Goal: Information Seeking & Learning: Learn about a topic

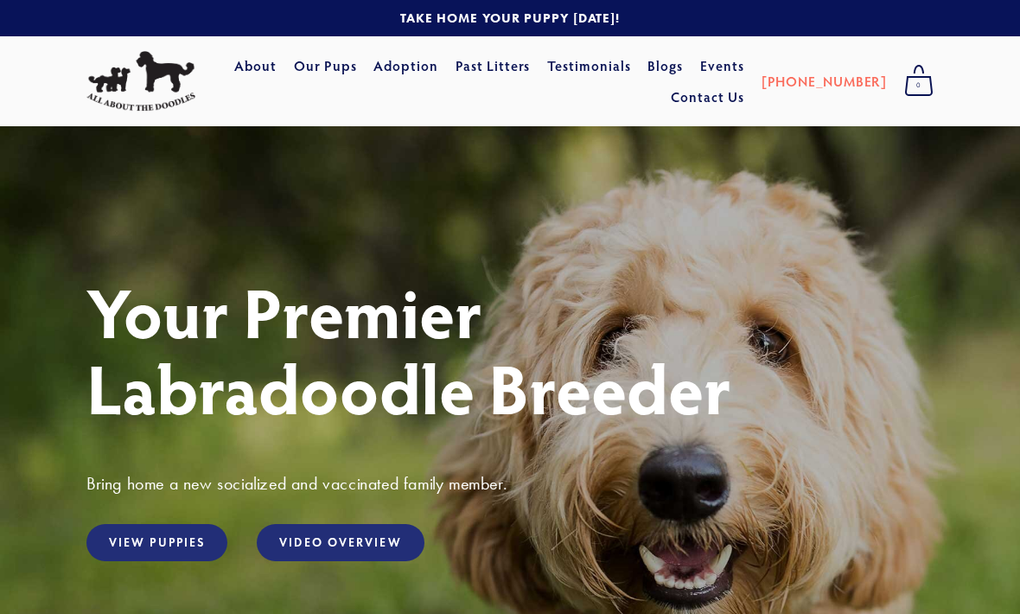
click at [182, 546] on link "View Puppies" at bounding box center [156, 542] width 141 height 37
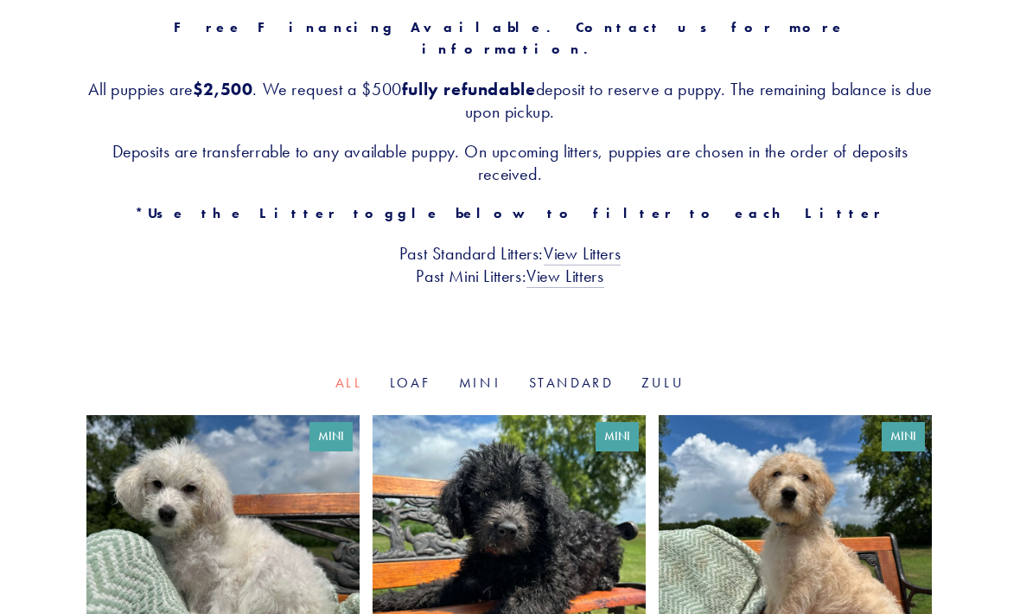
scroll to position [319, 0]
click at [411, 374] on link "Loaf" at bounding box center [410, 382] width 41 height 16
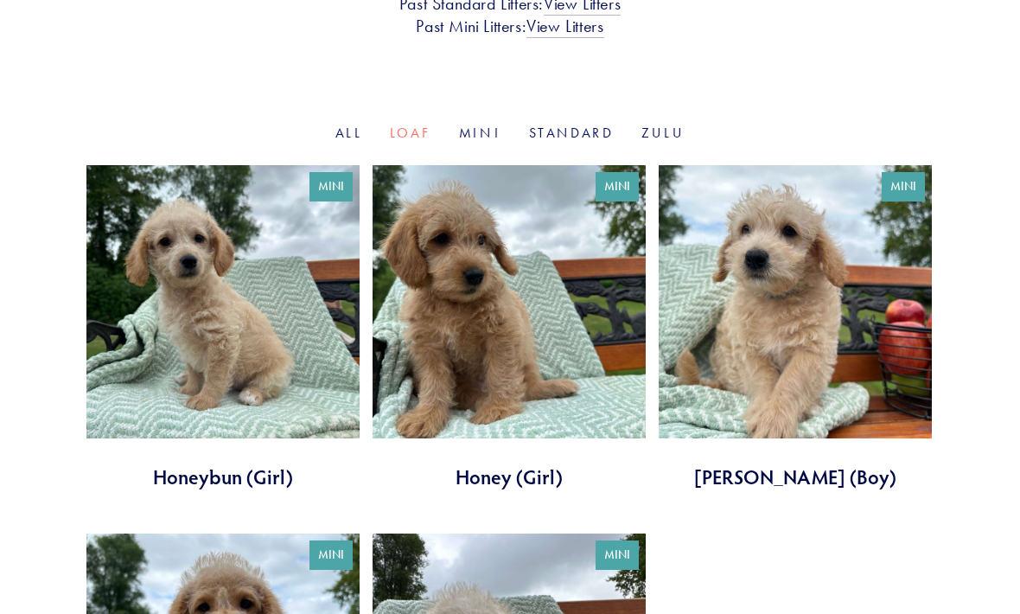
scroll to position [539, 0]
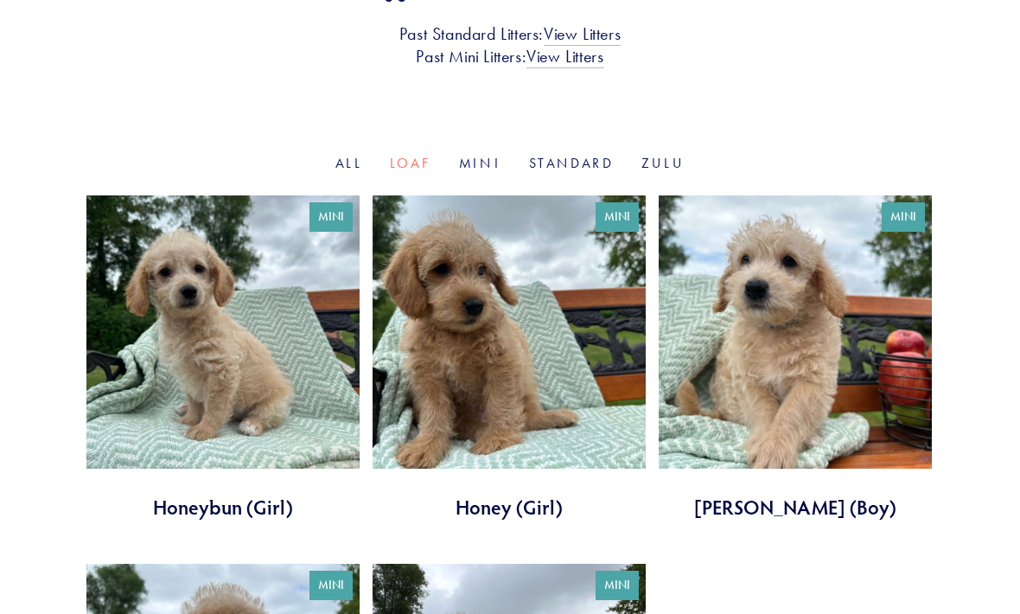
click at [570, 348] on link at bounding box center [509, 357] width 273 height 325
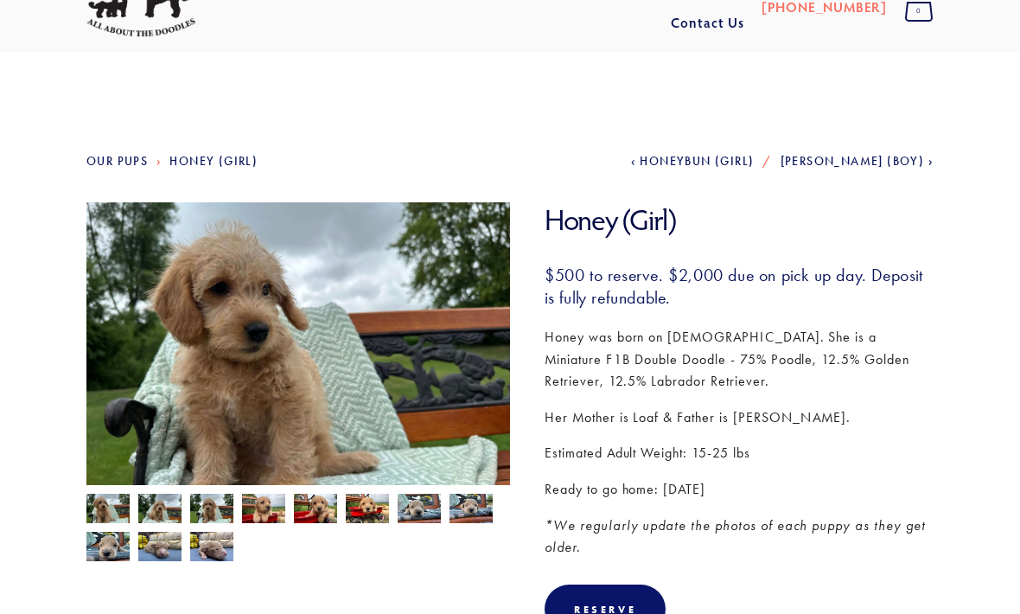
scroll to position [75, 0]
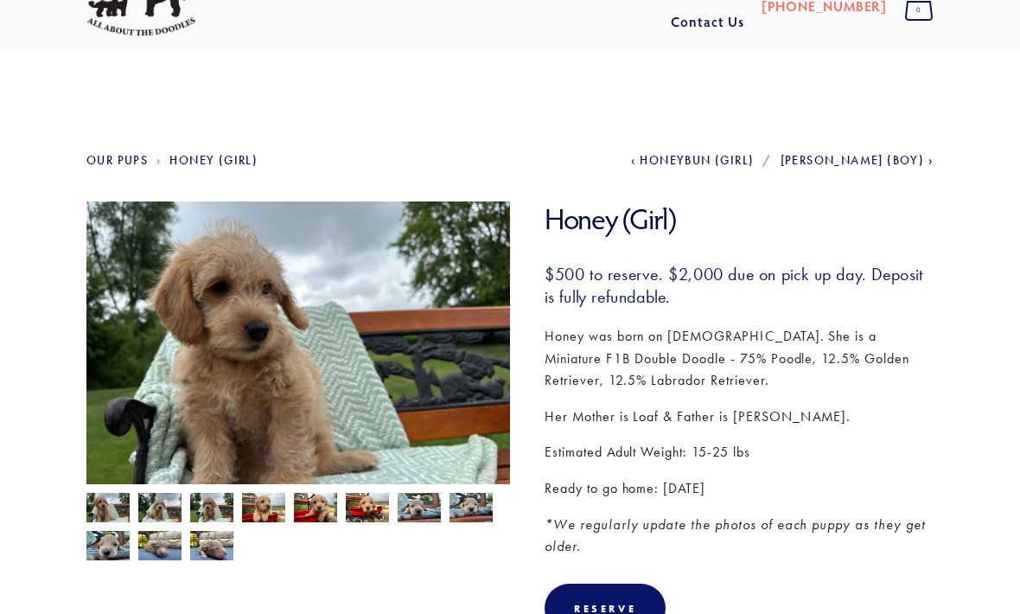
click at [163, 513] on img at bounding box center [159, 509] width 43 height 33
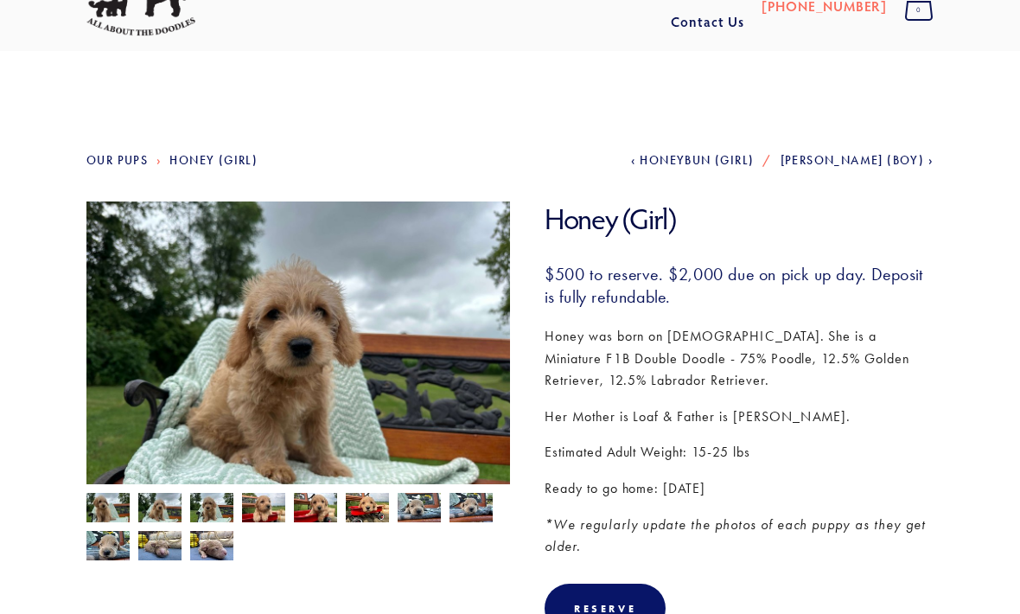
click at [227, 515] on img at bounding box center [211, 507] width 43 height 33
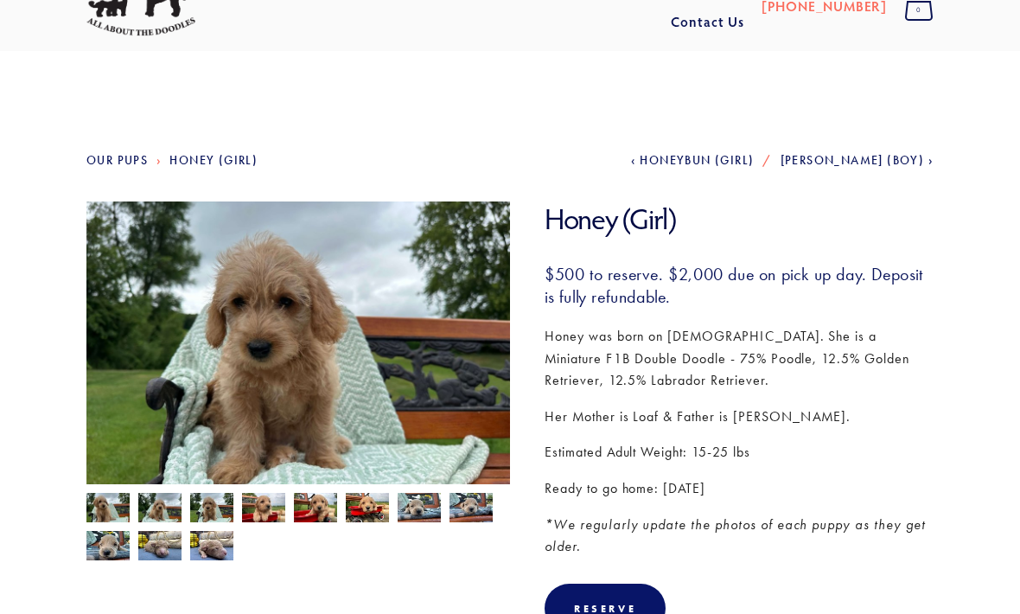
click at [275, 515] on img at bounding box center [263, 509] width 43 height 33
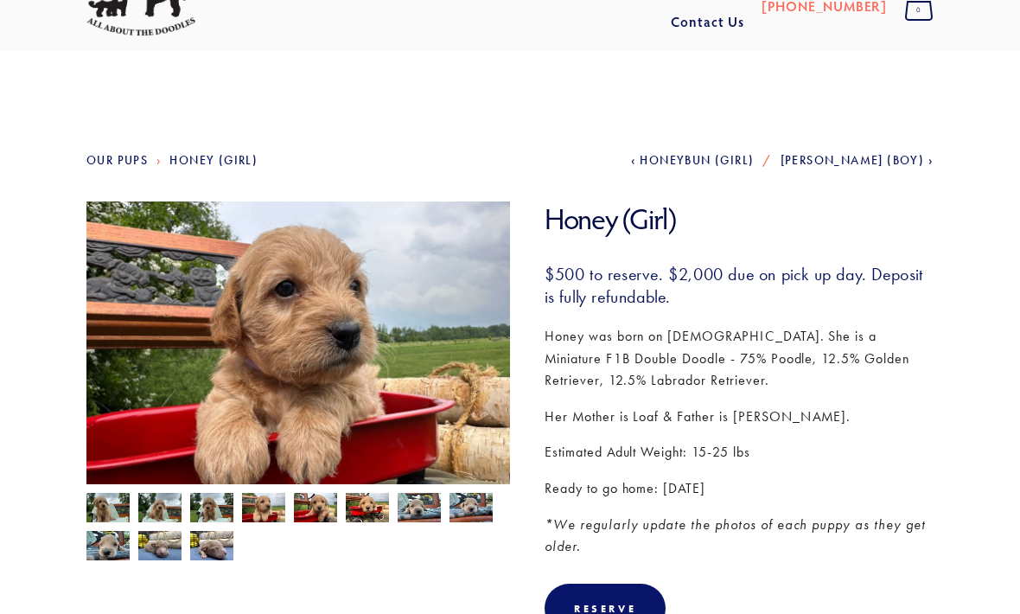
click at [322, 524] on img at bounding box center [315, 509] width 43 height 33
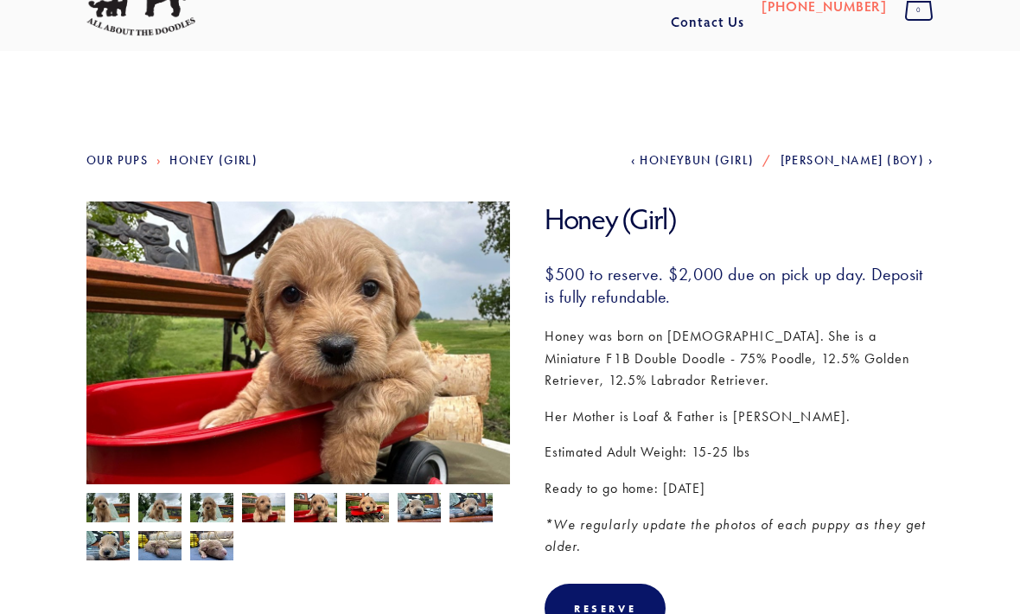
click at [373, 511] on img at bounding box center [367, 507] width 43 height 33
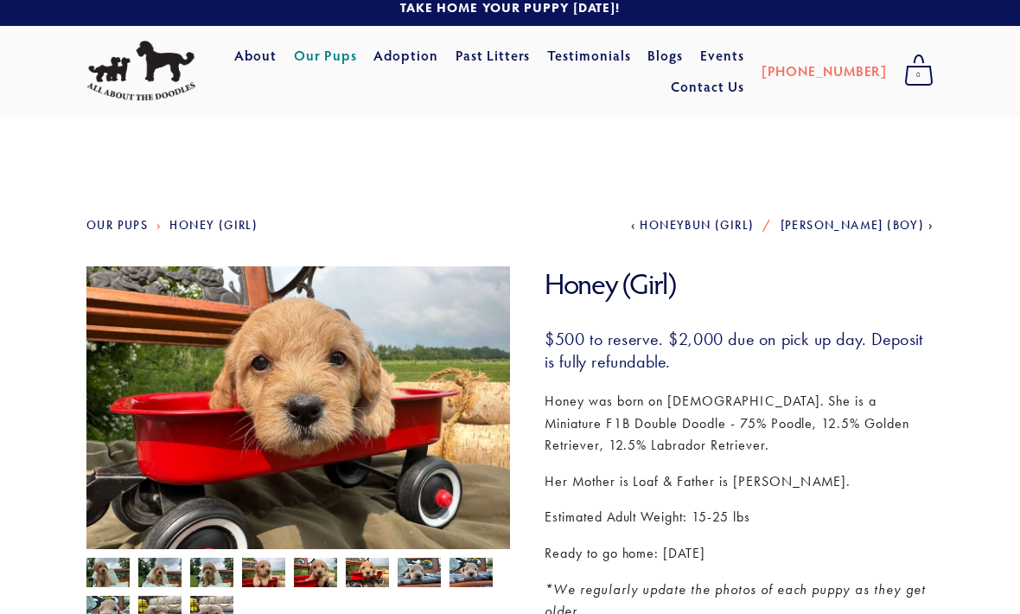
scroll to position [0, 0]
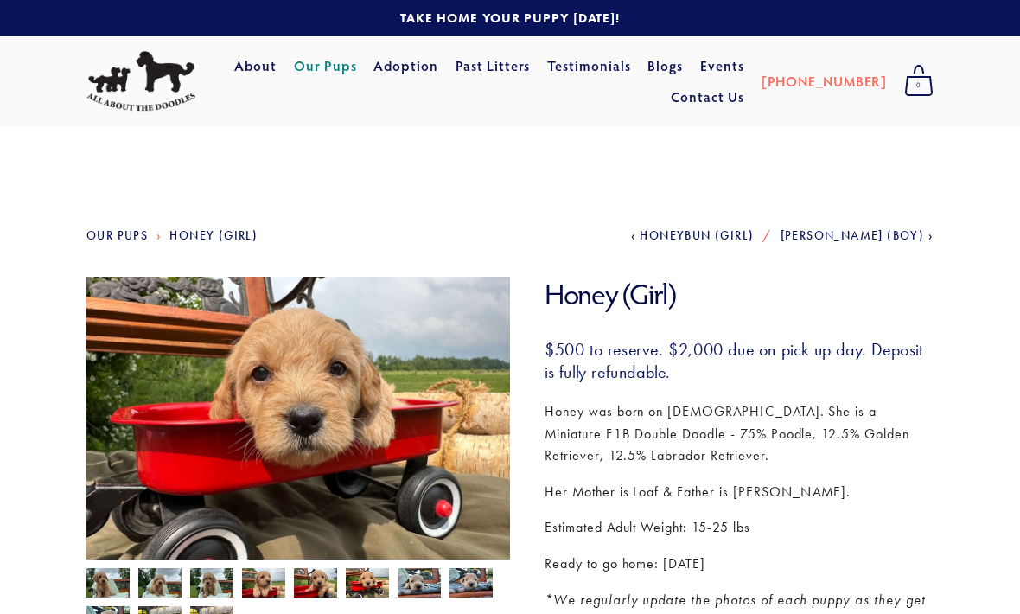
click at [357, 77] on link "Our Pups" at bounding box center [325, 65] width 63 height 31
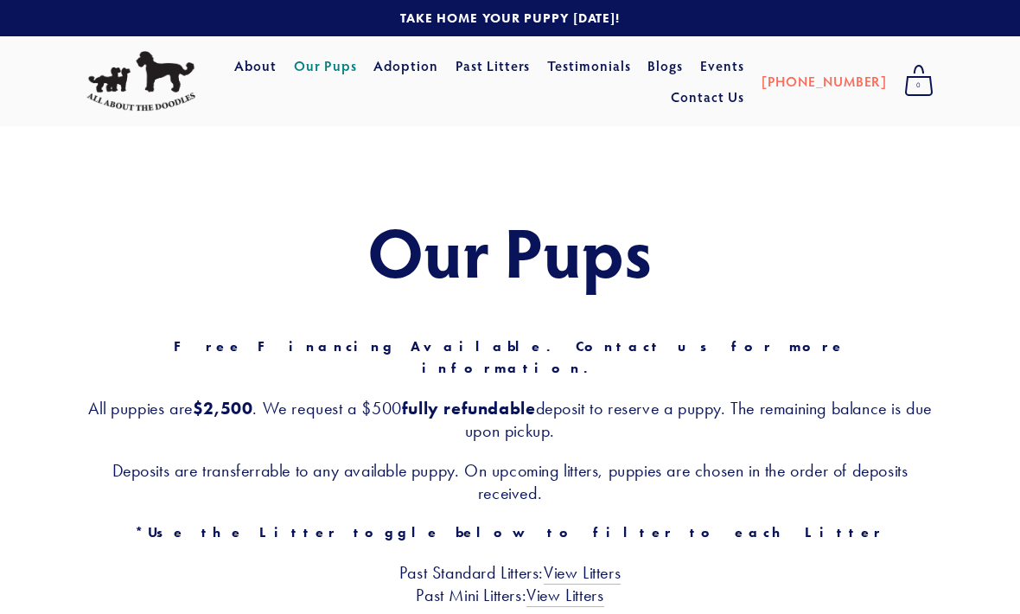
click at [277, 70] on link "About" at bounding box center [255, 65] width 42 height 31
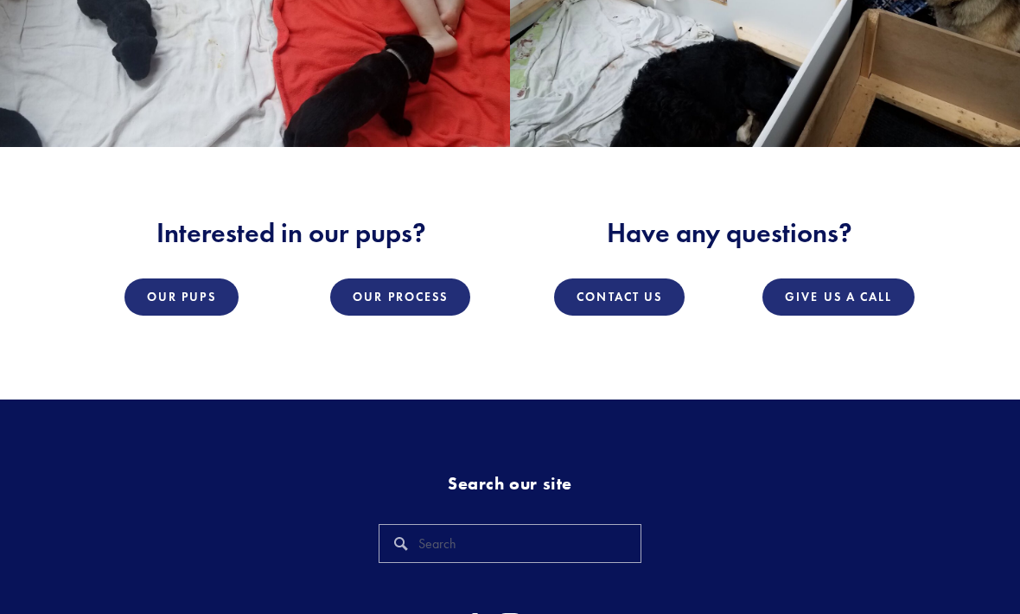
scroll to position [2172, 0]
click at [201, 282] on link "Our Pups" at bounding box center [181, 296] width 114 height 37
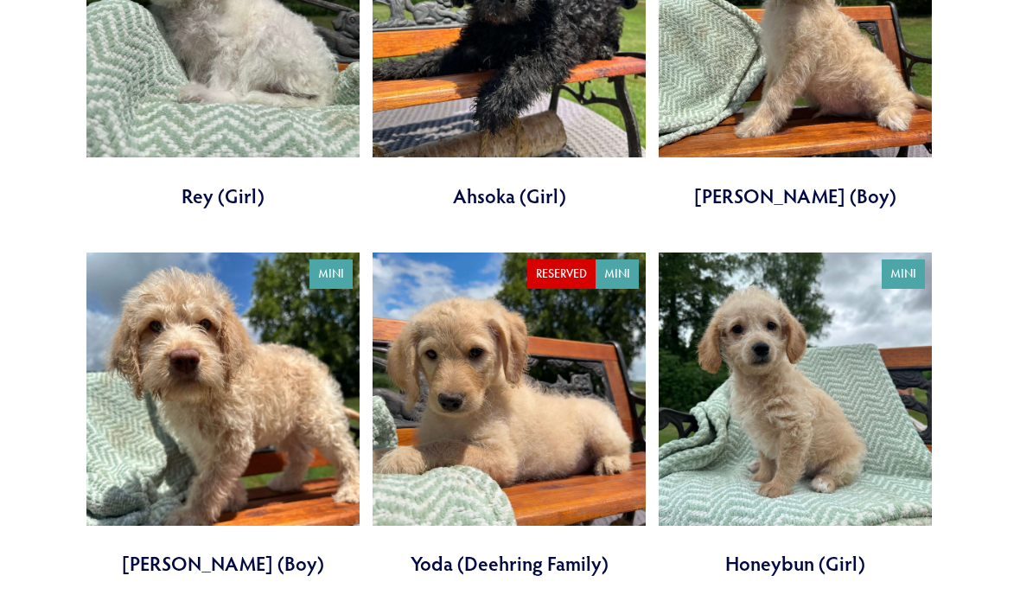
scroll to position [850, 0]
click at [872, 398] on link at bounding box center [795, 414] width 273 height 325
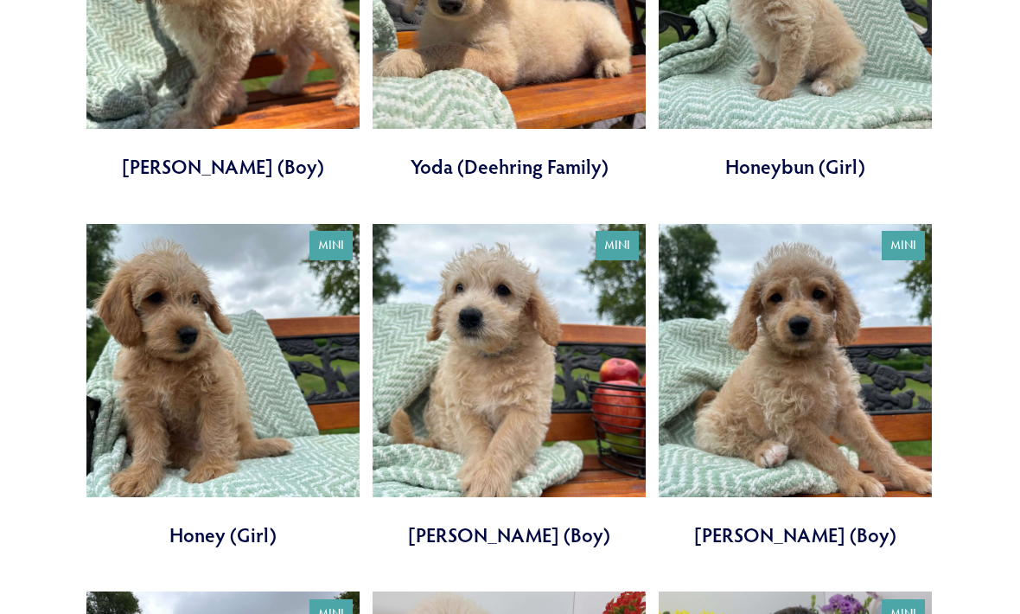
scroll to position [1246, 0]
click at [290, 375] on link at bounding box center [222, 387] width 273 height 325
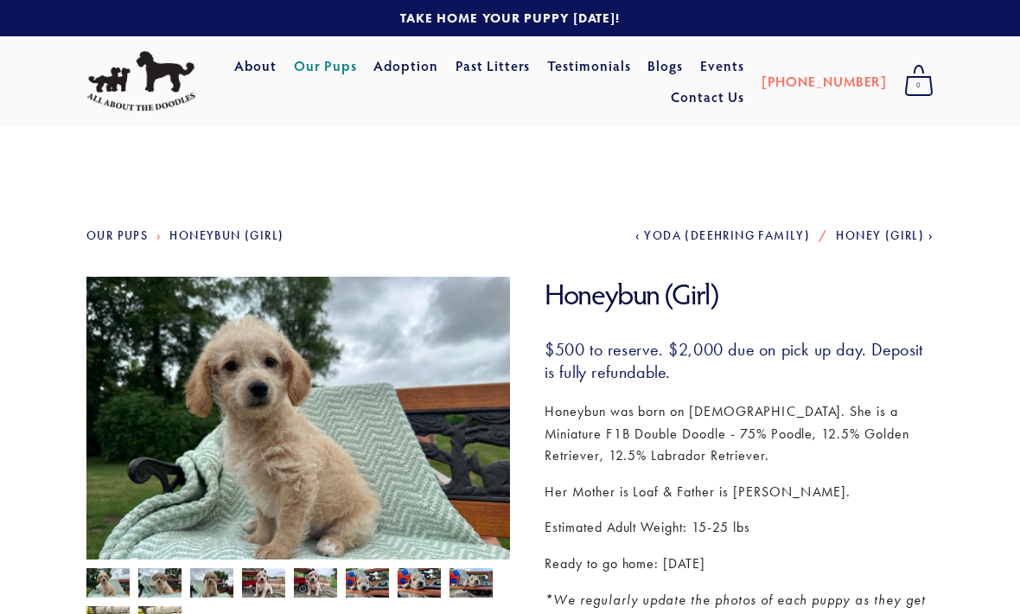
click at [470, 414] on img at bounding box center [298, 436] width 424 height 318
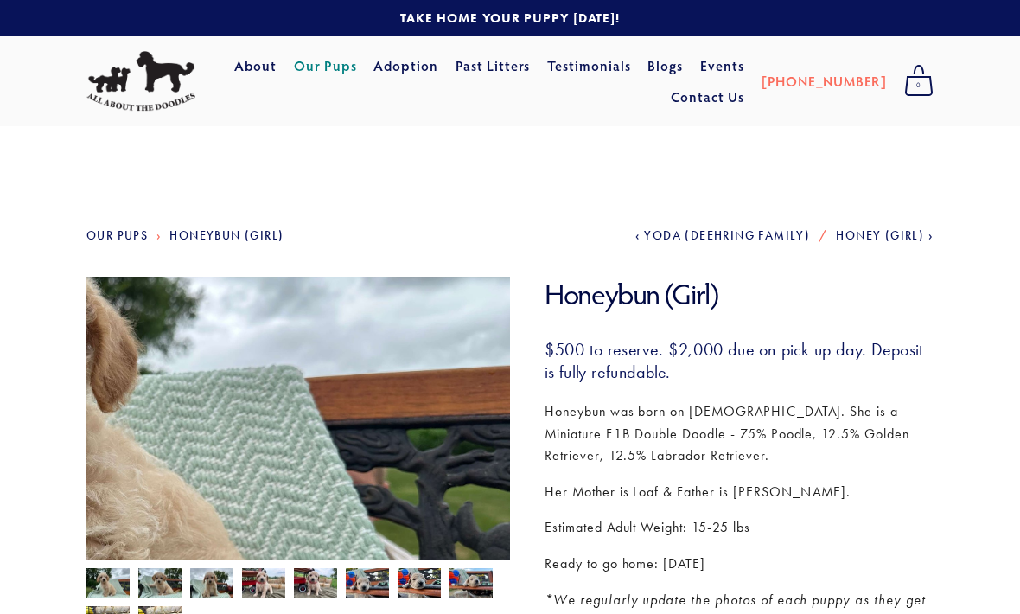
click at [484, 404] on img at bounding box center [298, 436] width 424 height 318
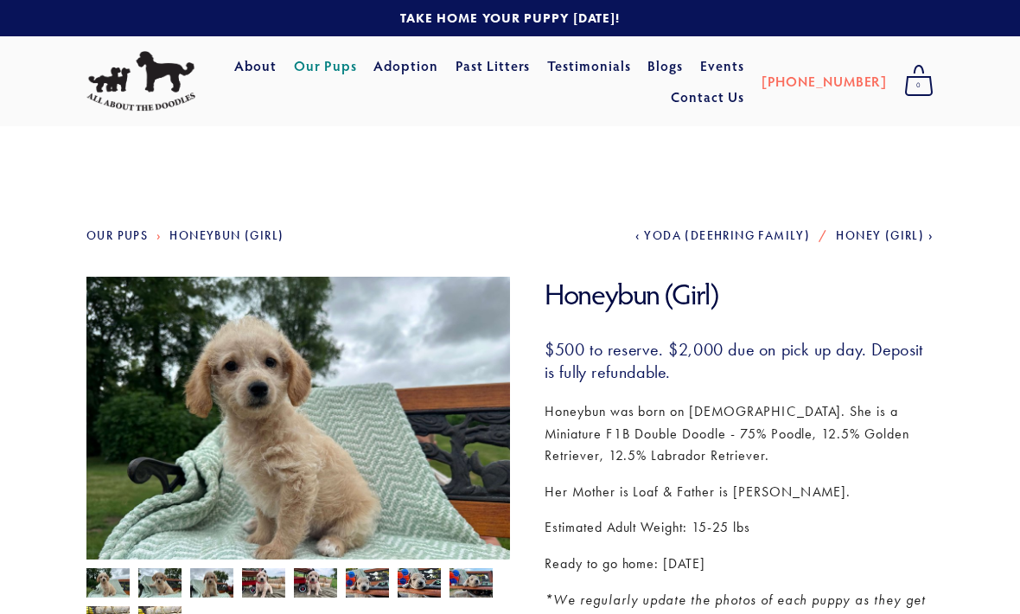
click at [156, 580] on img at bounding box center [159, 584] width 43 height 33
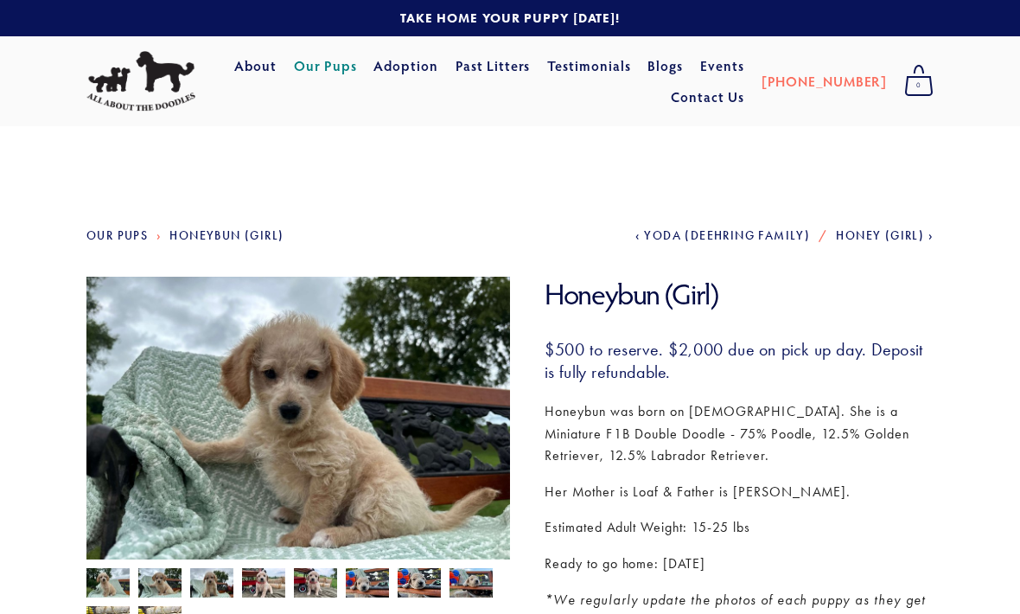
click at [216, 590] on img at bounding box center [211, 584] width 43 height 33
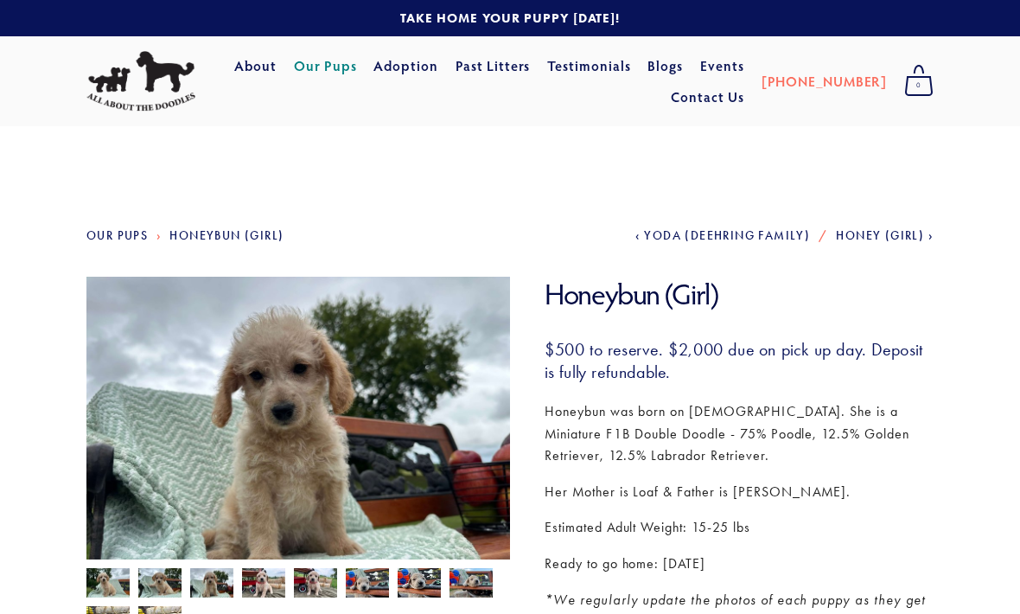
click at [280, 585] on img at bounding box center [263, 584] width 43 height 33
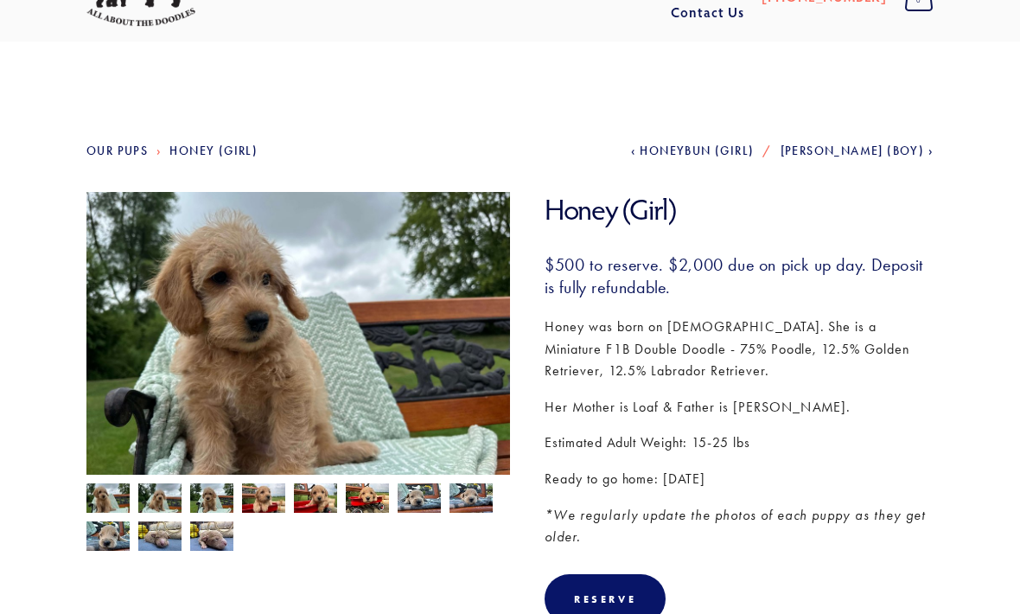
scroll to position [85, 0]
click at [176, 494] on img at bounding box center [159, 499] width 43 height 33
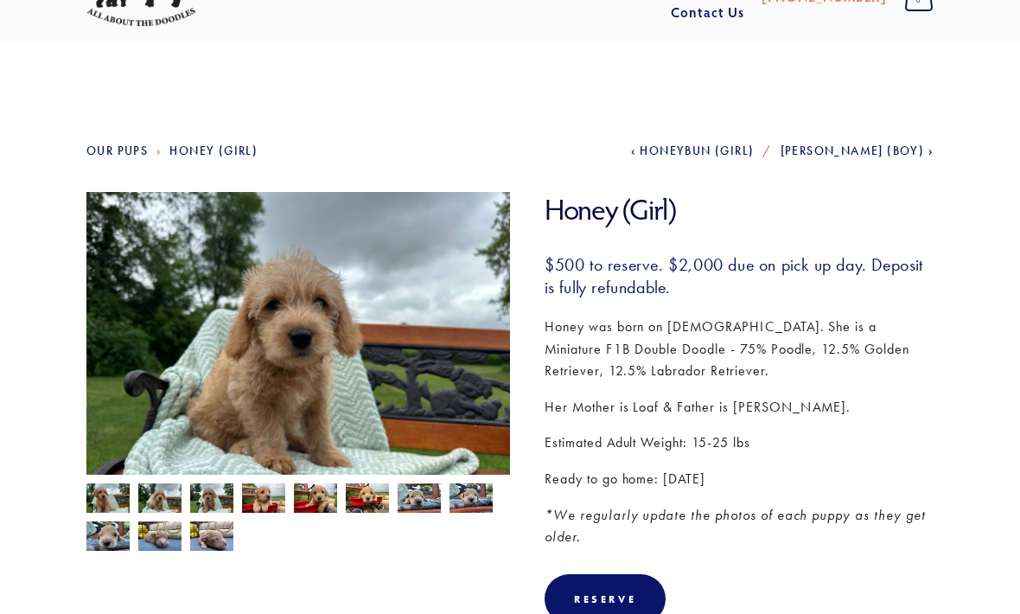
click at [222, 525] on img at bounding box center [211, 536] width 43 height 33
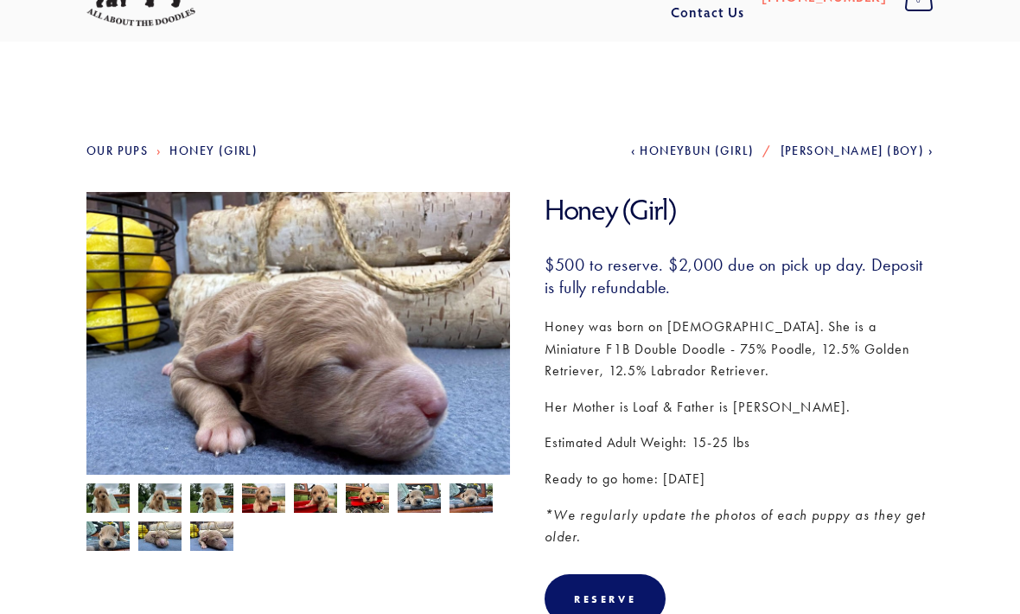
click at [278, 507] on img at bounding box center [263, 499] width 43 height 33
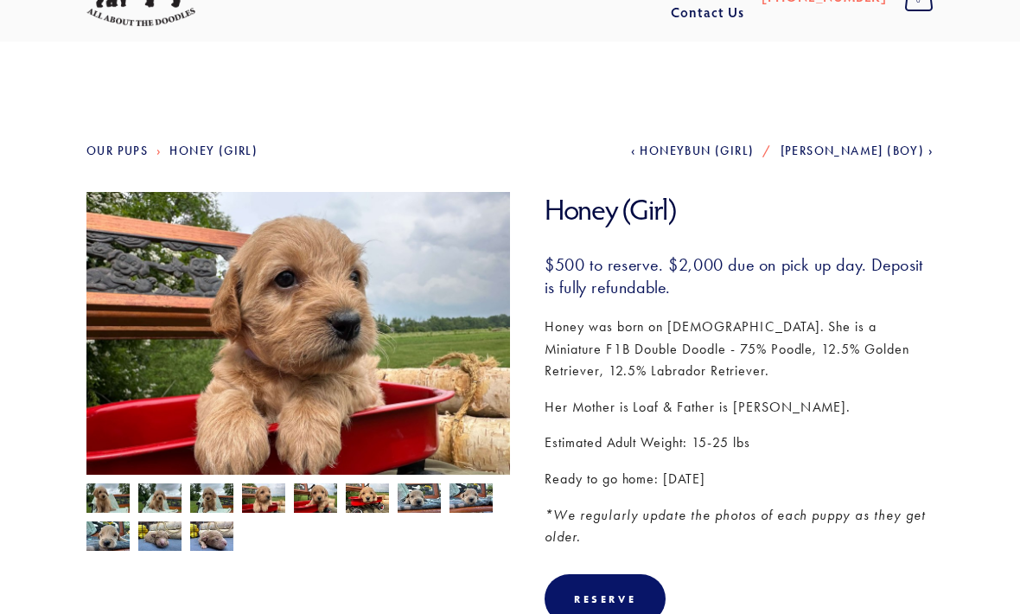
click at [322, 505] on img at bounding box center [315, 499] width 43 height 33
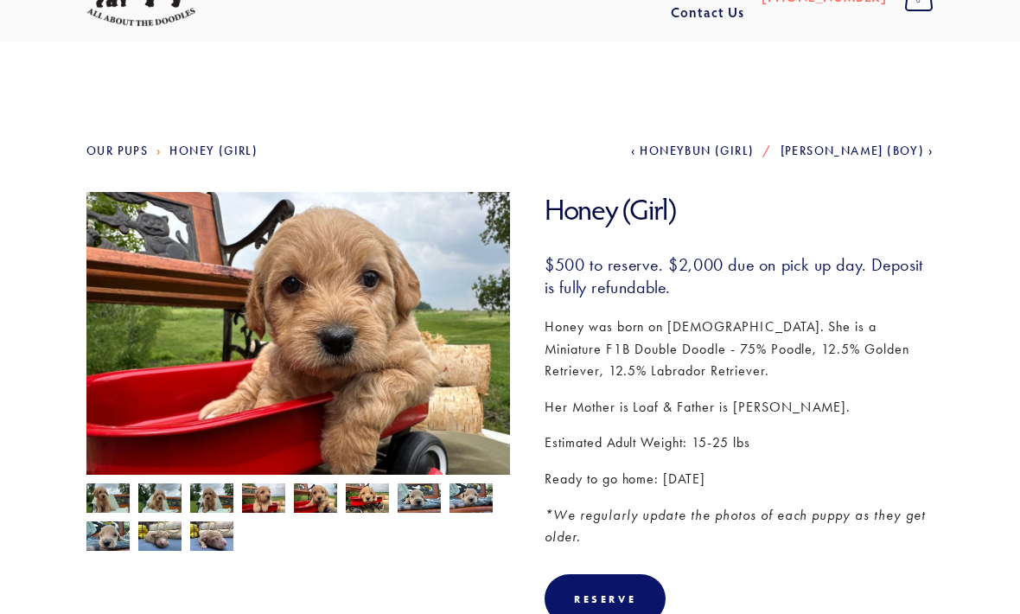
click at [360, 507] on img at bounding box center [367, 498] width 43 height 33
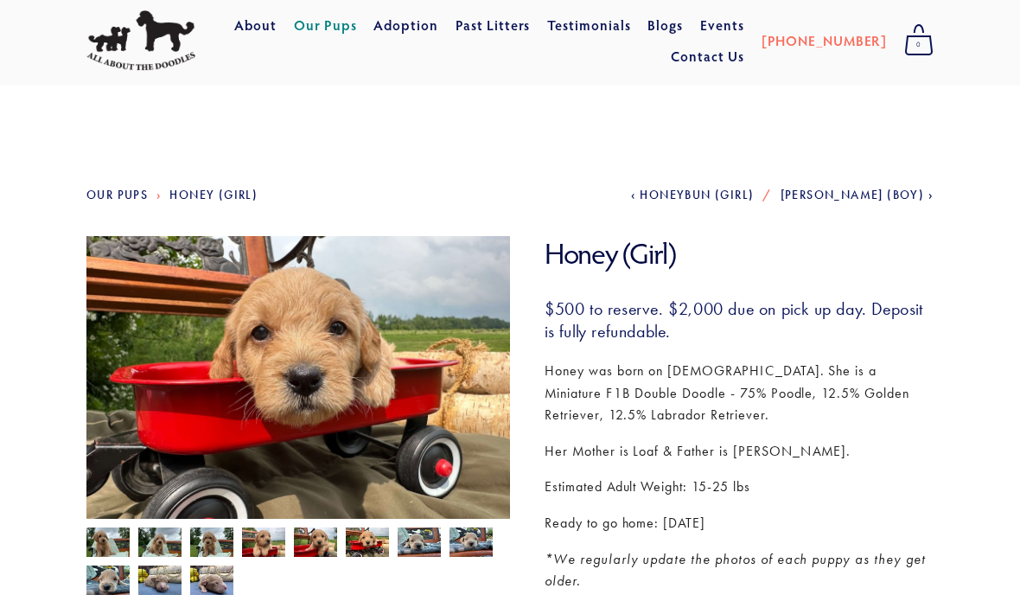
scroll to position [41, 0]
click at [201, 539] on img at bounding box center [211, 542] width 43 height 33
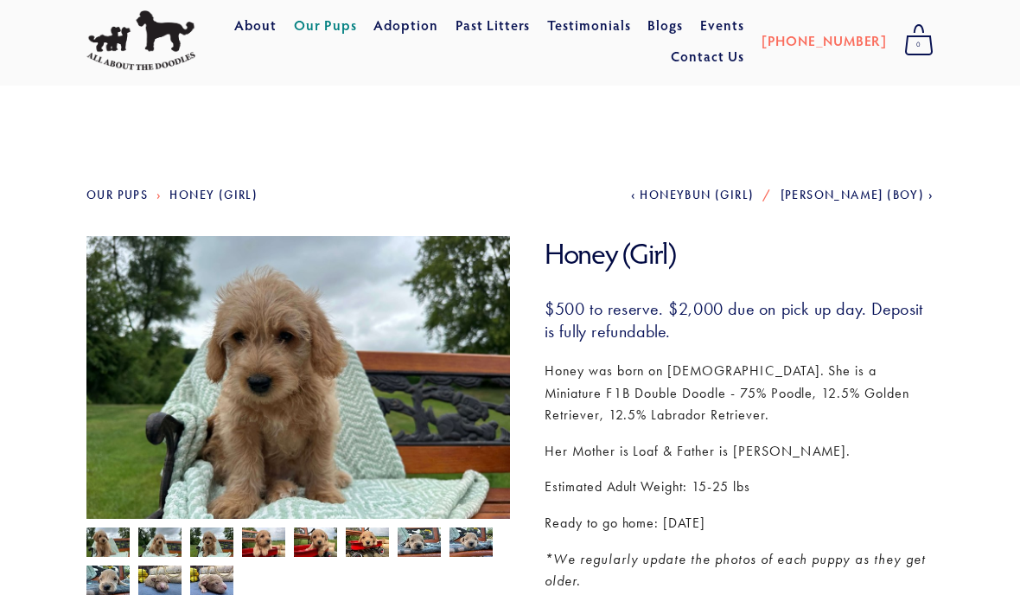
click at [176, 552] on img at bounding box center [159, 543] width 43 height 33
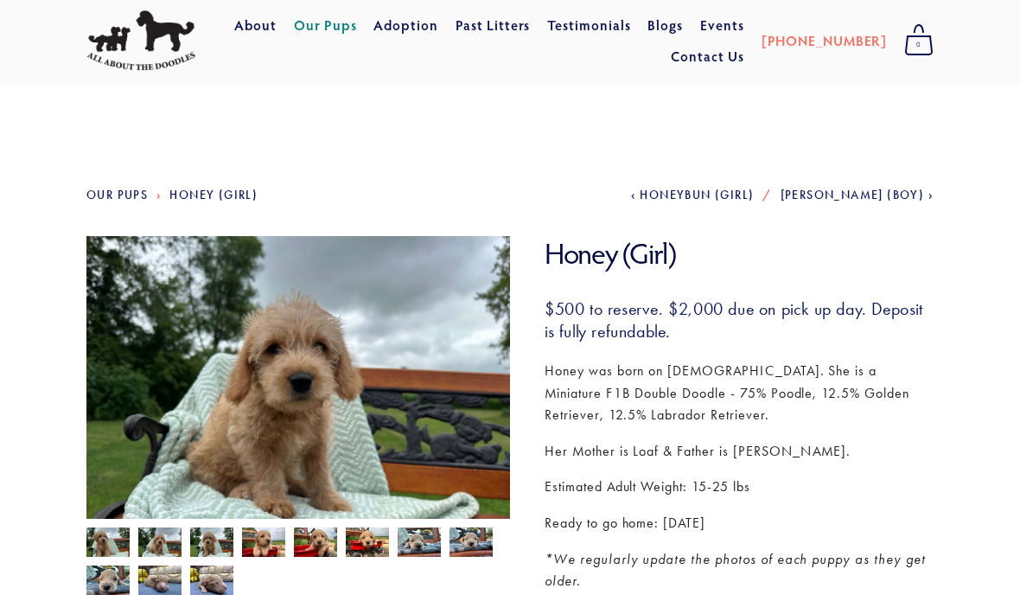
click at [123, 520] on img at bounding box center [298, 395] width 424 height 318
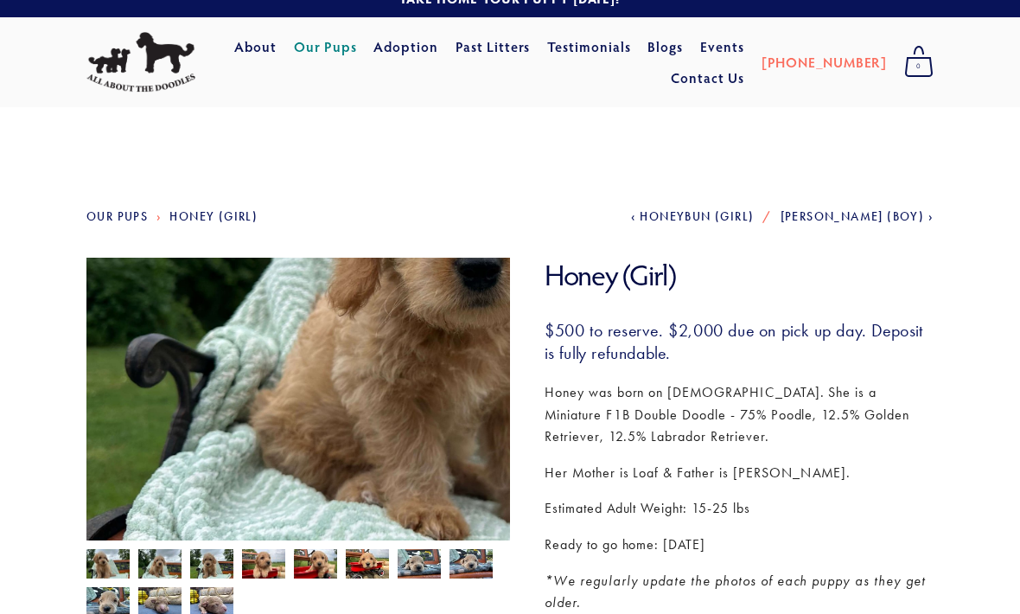
scroll to position [7, 0]
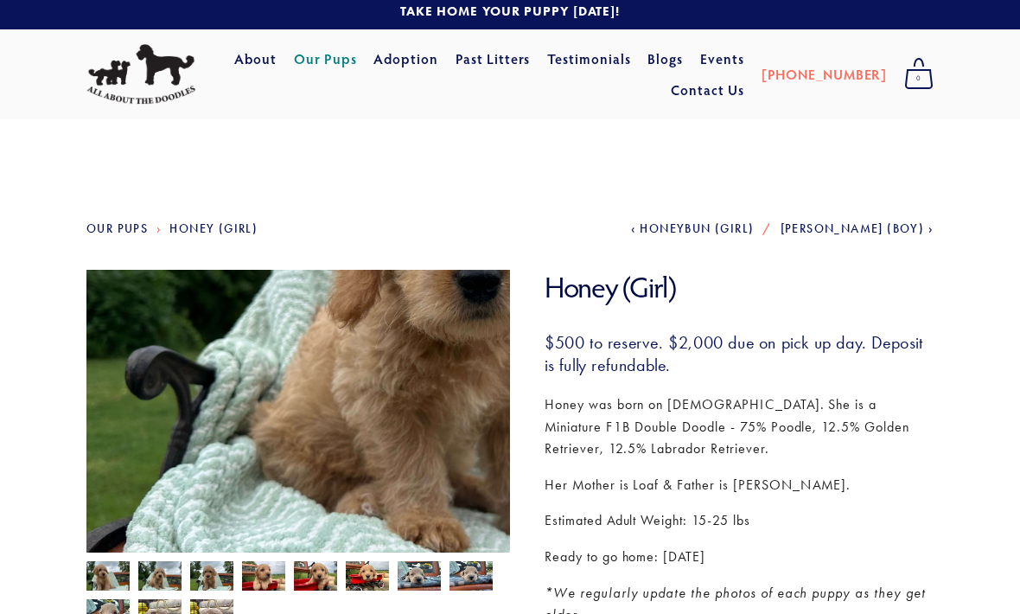
click at [426, 462] on img at bounding box center [298, 429] width 424 height 318
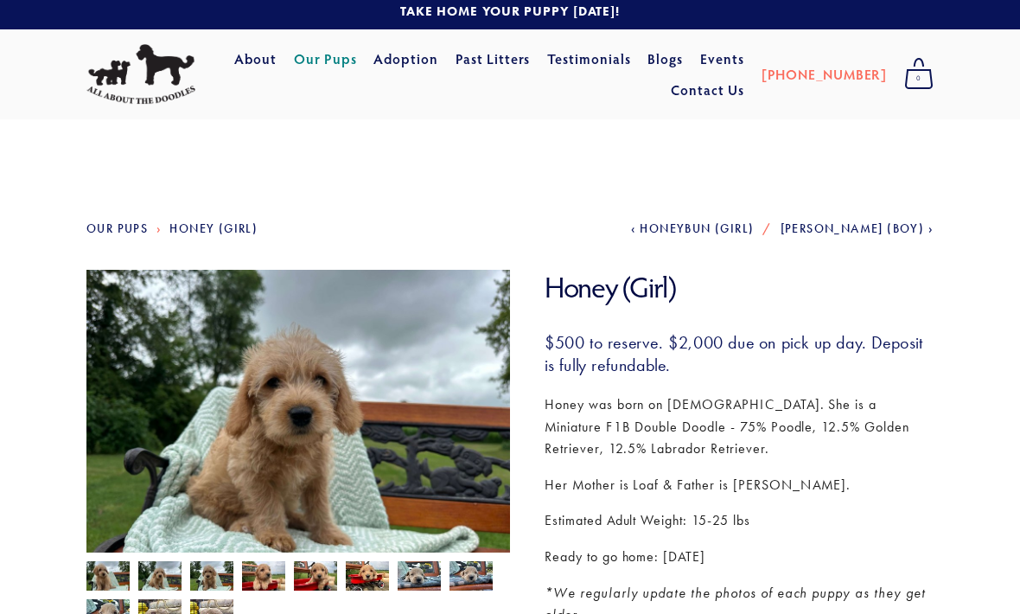
click at [271, 582] on img at bounding box center [263, 577] width 43 height 33
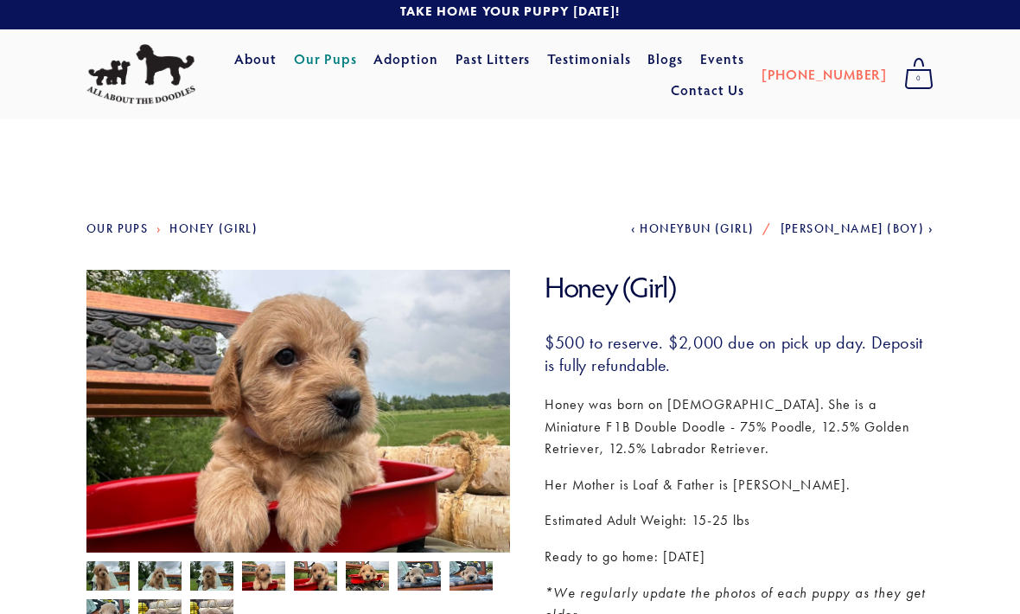
click at [328, 577] on img at bounding box center [315, 577] width 43 height 33
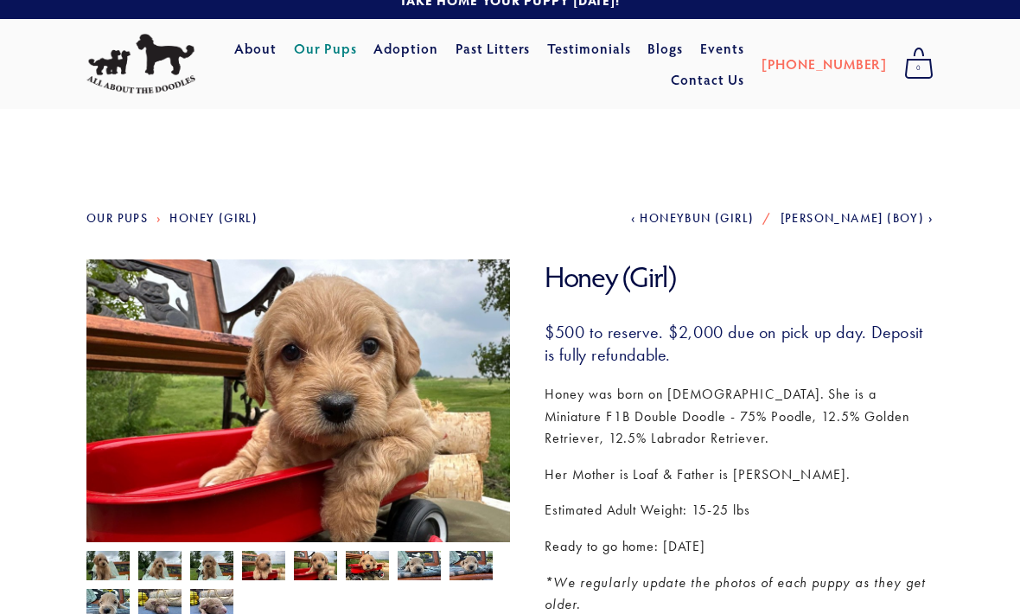
scroll to position [0, 0]
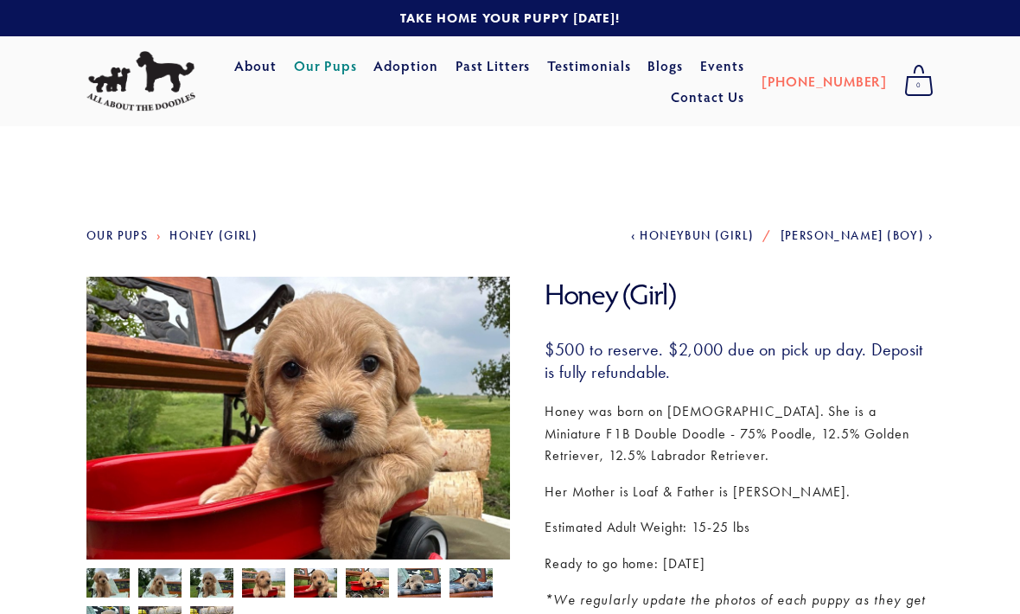
click at [357, 61] on link "Our Pups" at bounding box center [325, 65] width 63 height 31
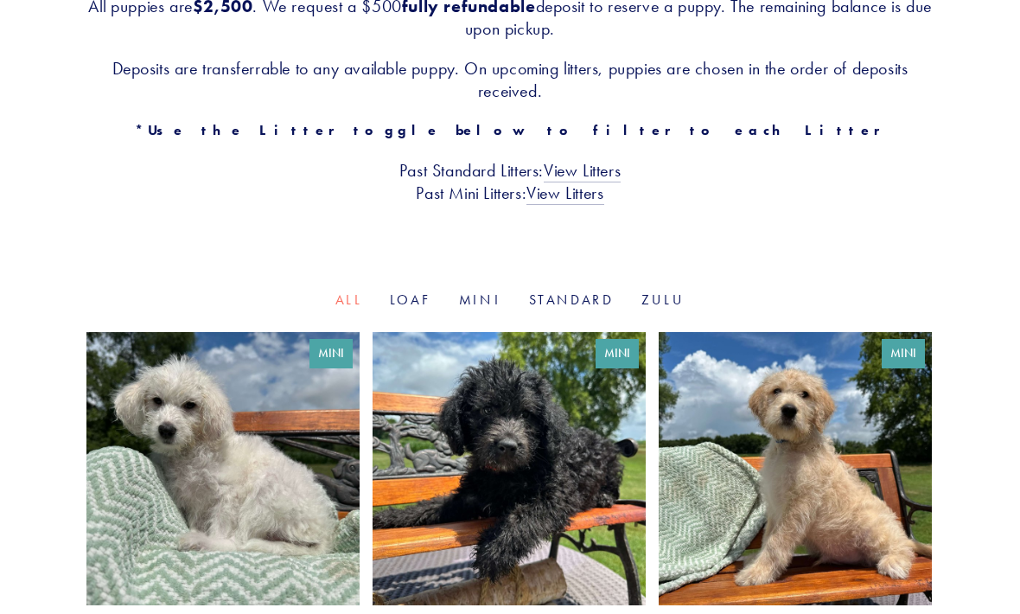
scroll to position [402, 0]
click at [492, 291] on link "Mini" at bounding box center [480, 299] width 42 height 16
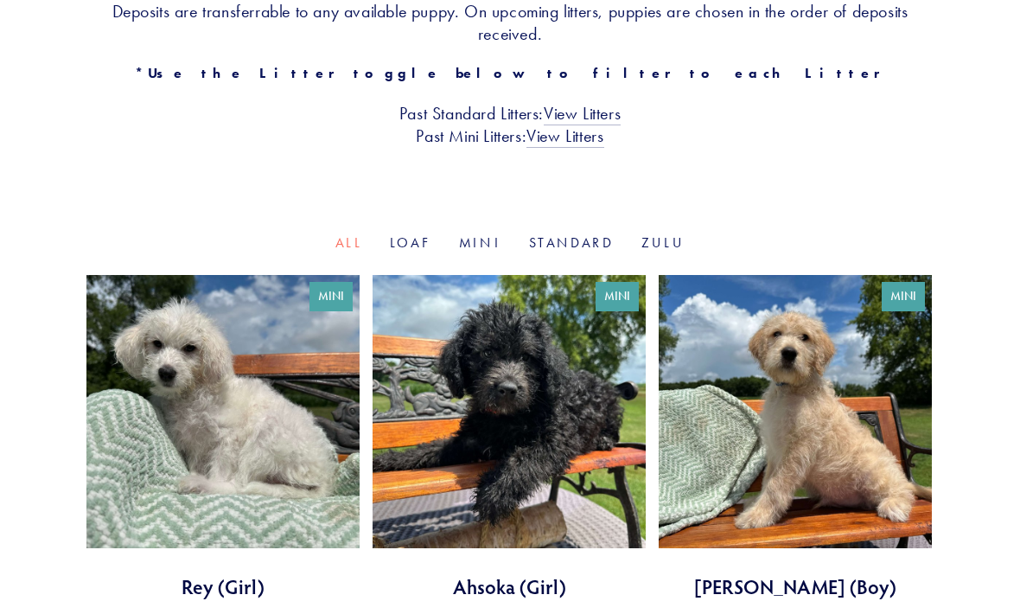
scroll to position [459, 0]
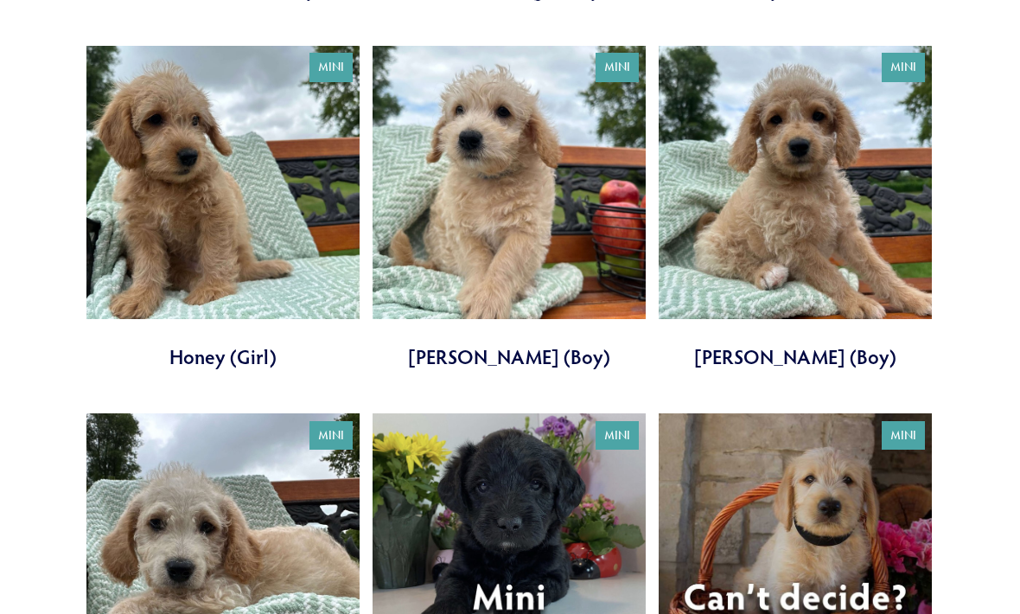
scroll to position [1526, 0]
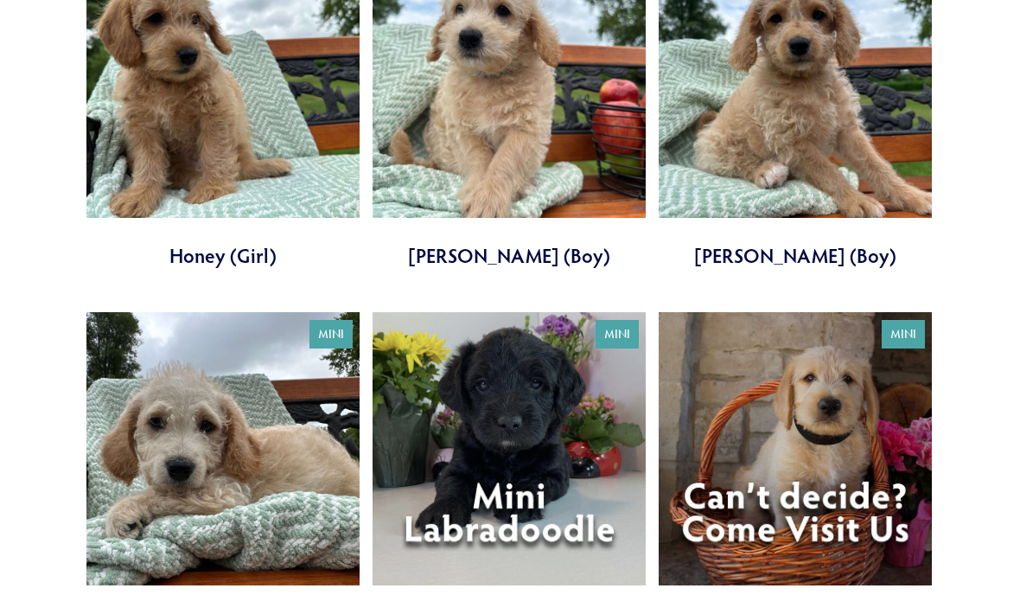
click at [559, 507] on link at bounding box center [509, 474] width 273 height 325
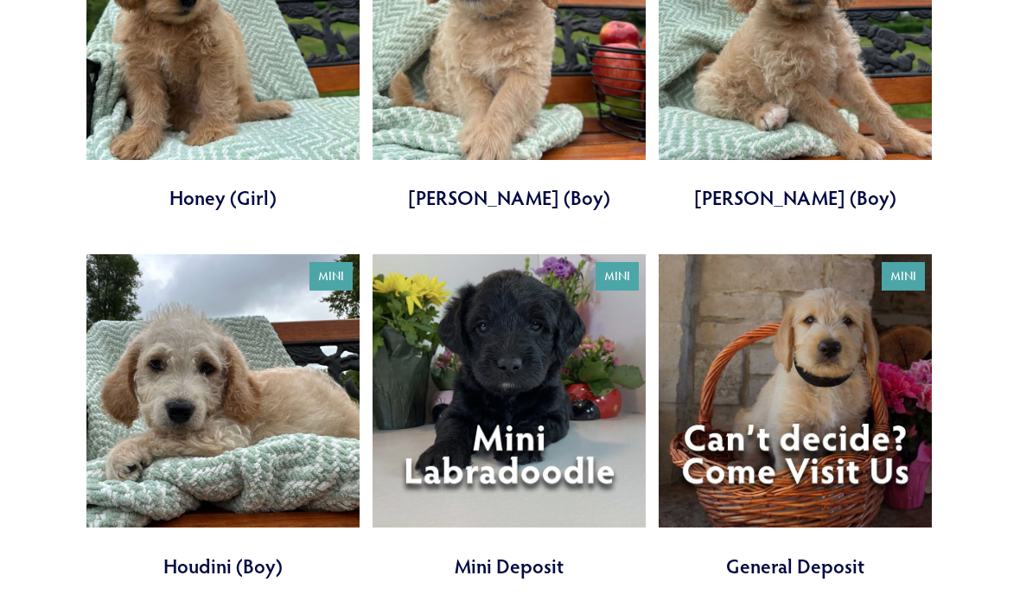
scroll to position [1584, 0]
